Goal: Check status: Check status

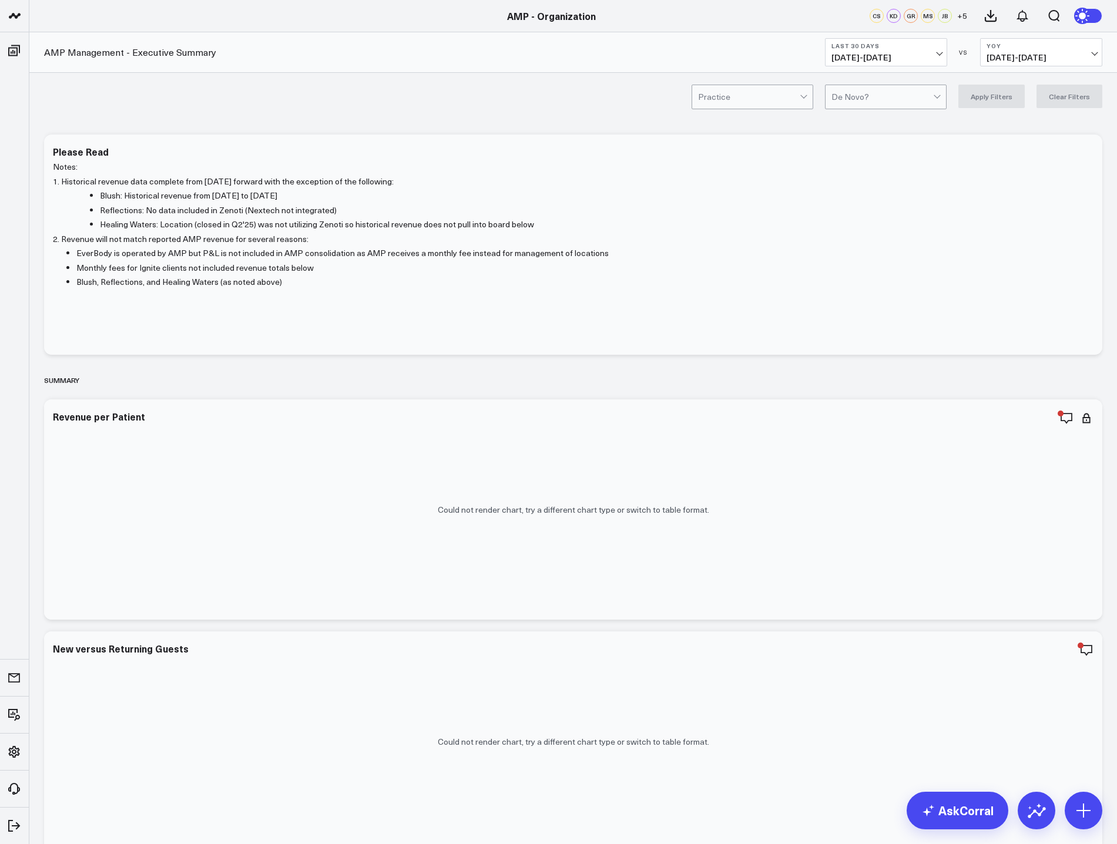
click at [926, 56] on span "[DATE] - [DATE]" at bounding box center [885, 57] width 109 height 9
click at [864, 311] on link "MTD" at bounding box center [885, 306] width 121 height 22
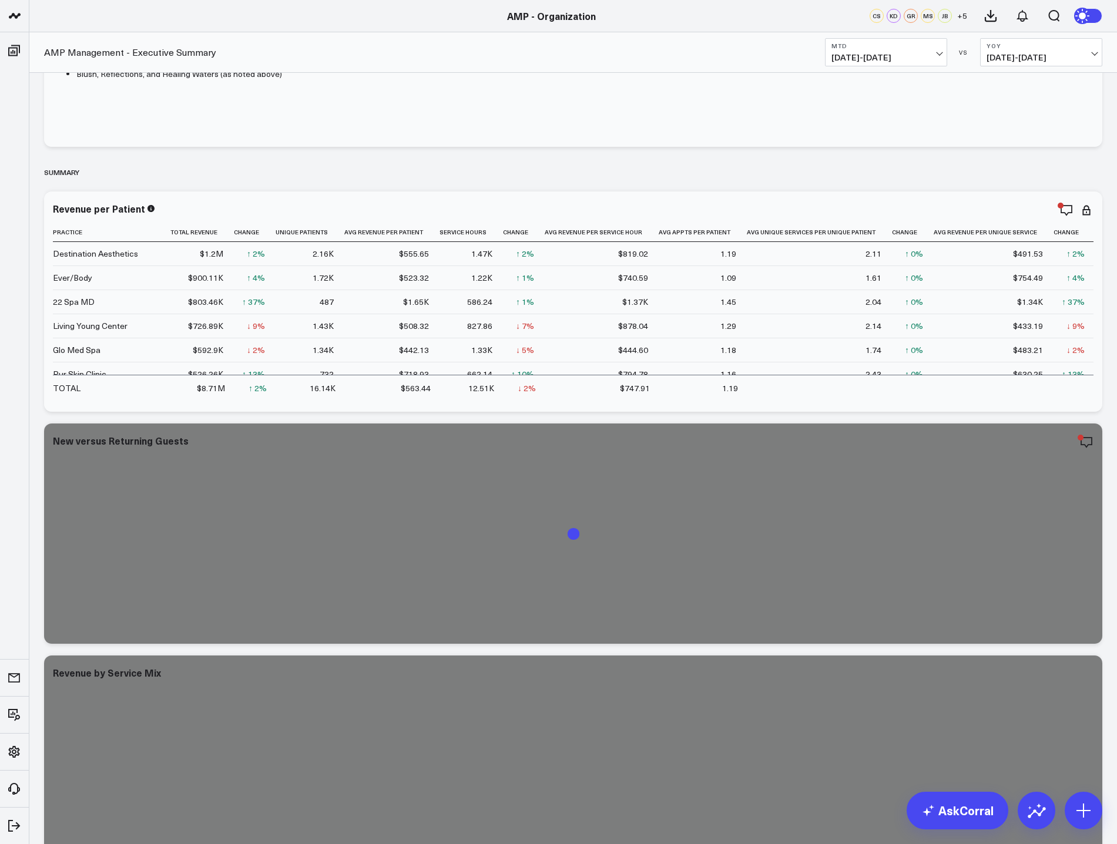
scroll to position [235, 0]
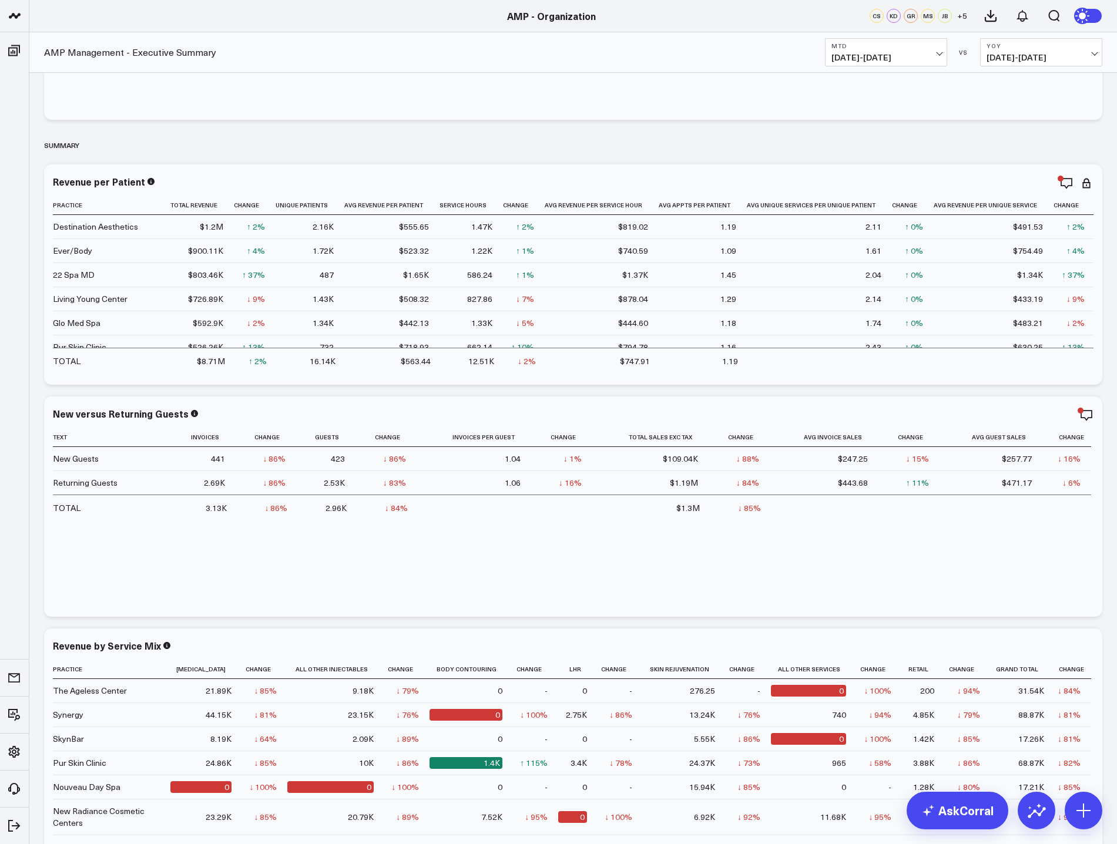
click at [1093, 59] on span "[DATE] - [DATE]" at bounding box center [1040, 57] width 109 height 9
click at [1022, 168] on link "Custom Dates" at bounding box center [1040, 169] width 121 height 22
select select "9"
select select "2025"
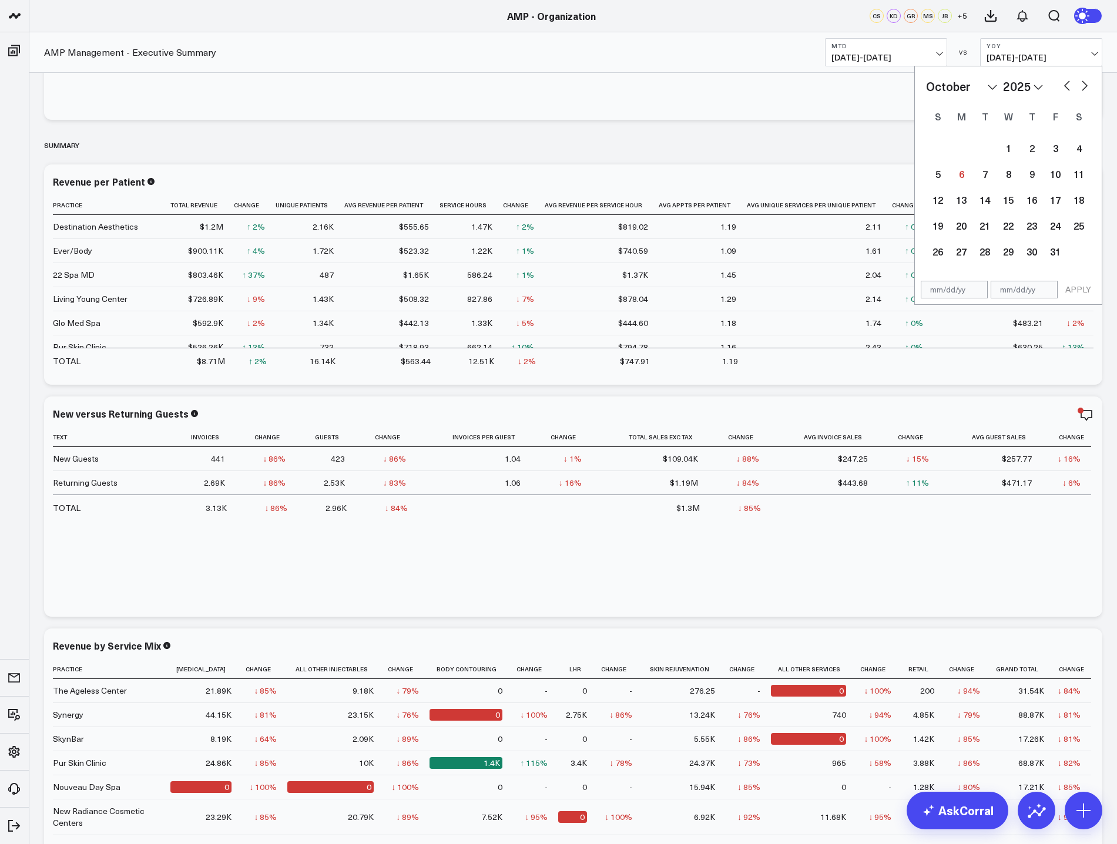
click at [1041, 88] on select "2026 2025 2024 2023 2022 2021 2020 2019 2018 2017 2016 2015 2014 2013 2012 2011…" at bounding box center [1023, 87] width 40 height 18
select select "9"
select select "2024"
click at [990, 146] on div "1" at bounding box center [984, 147] width 23 height 23
type input "[DATE]"
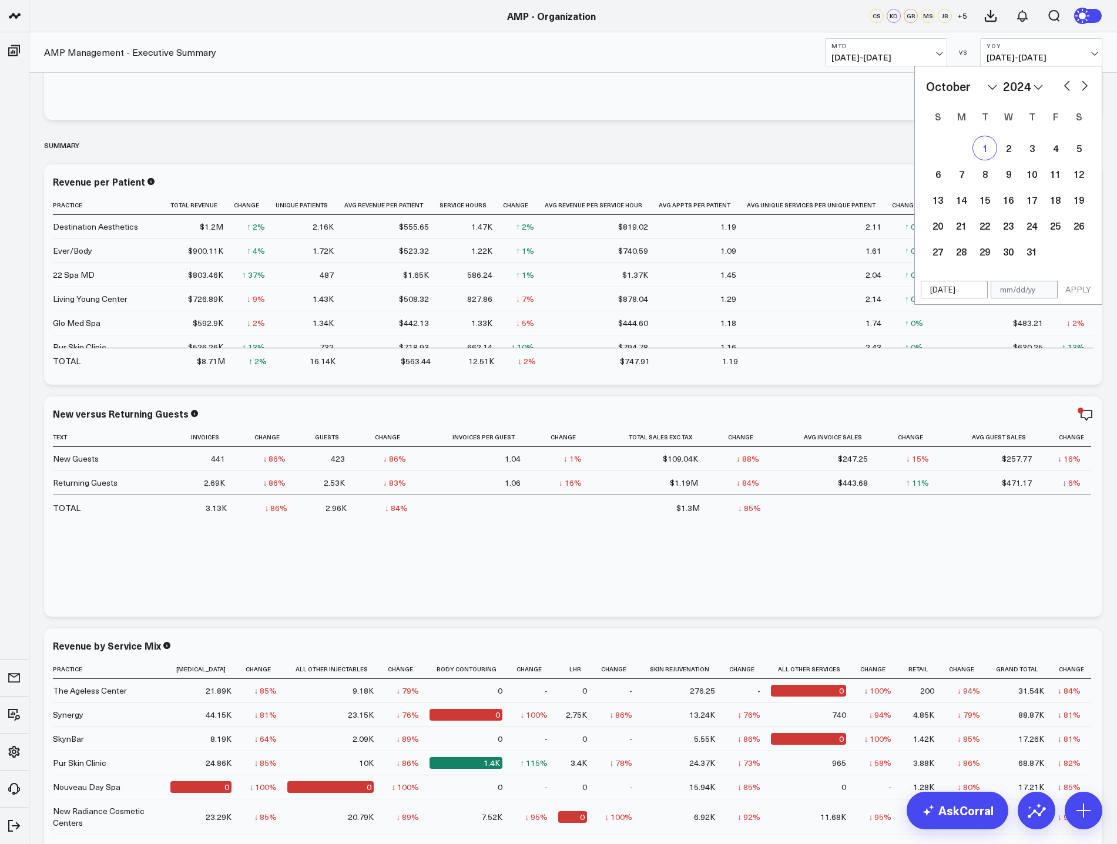
select select "9"
select select "2024"
click at [1074, 151] on div "5" at bounding box center [1078, 147] width 23 height 23
type input "[DATE]"
select select "9"
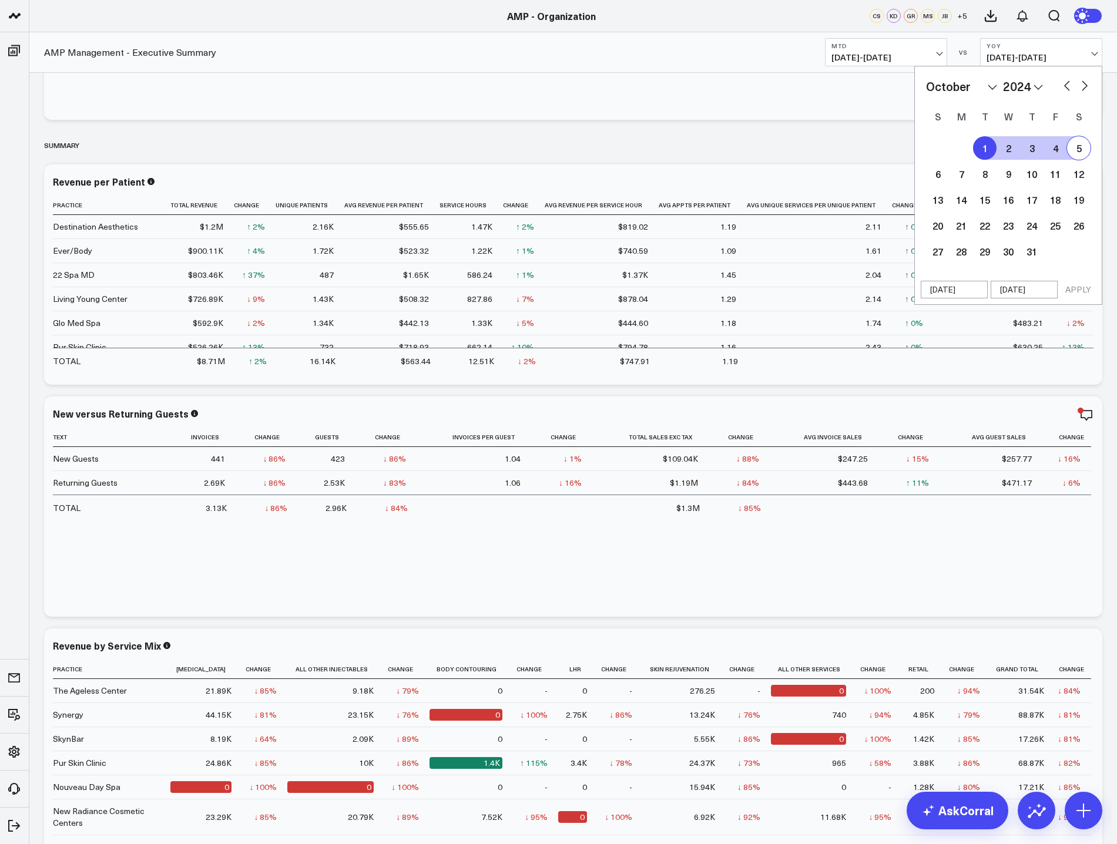
select select "2024"
click at [1079, 290] on button "APPLY" at bounding box center [1077, 290] width 35 height 18
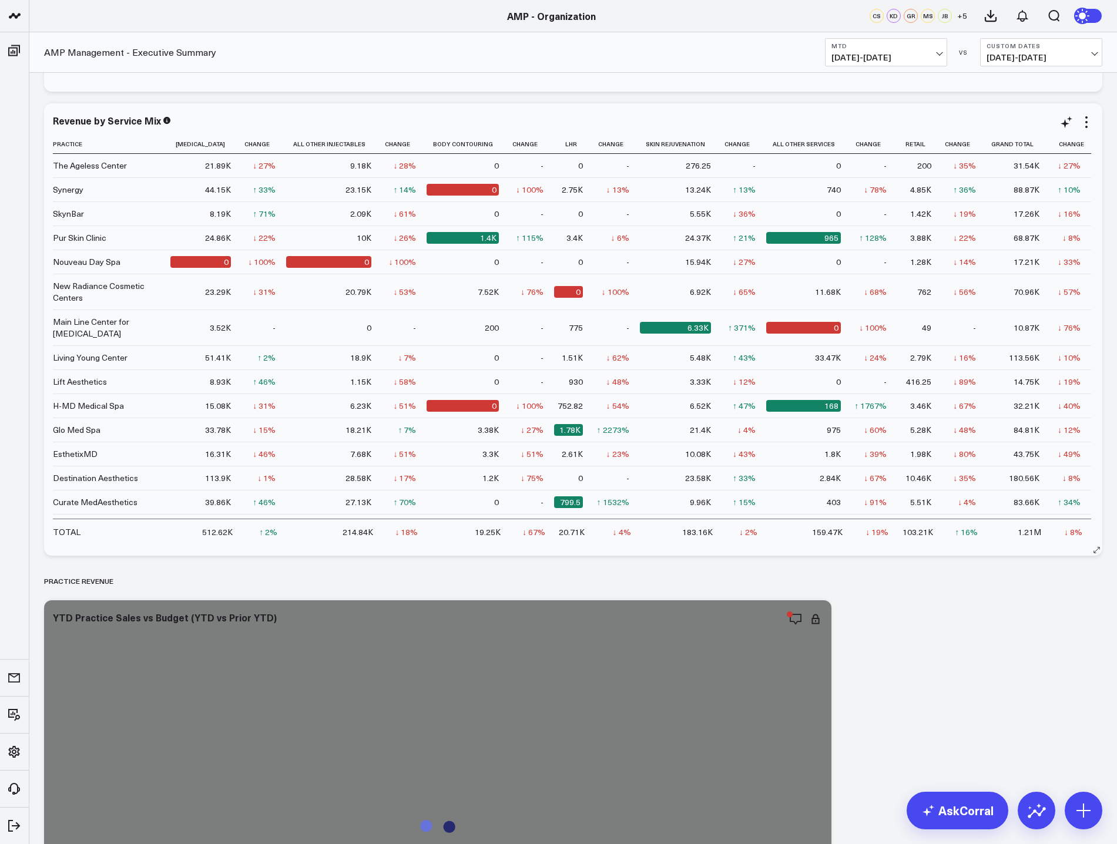
scroll to position [764, 0]
